Goal: Information Seeking & Learning: Check status

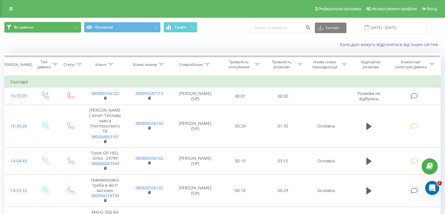
click at [73, 27] on button "Всі дзвінки" at bounding box center [42, 27] width 77 height 11
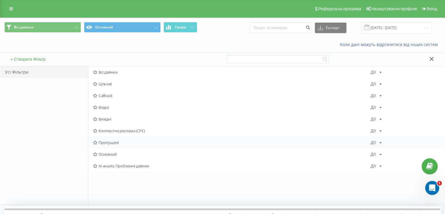
click at [109, 141] on span "Пропущені" at bounding box center [232, 142] width 278 height 4
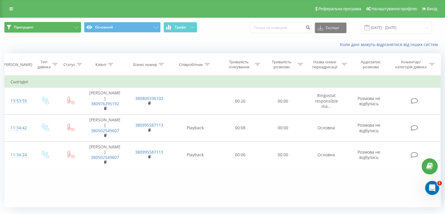
click at [70, 27] on button "Пропущені" at bounding box center [42, 27] width 77 height 11
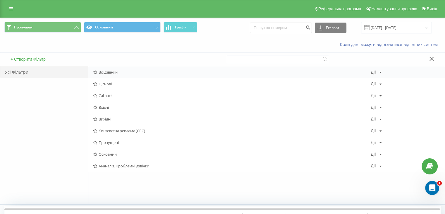
click at [108, 72] on span "Всі дзвінки" at bounding box center [232, 72] width 278 height 4
